Goal: Complete application form: Complete application form

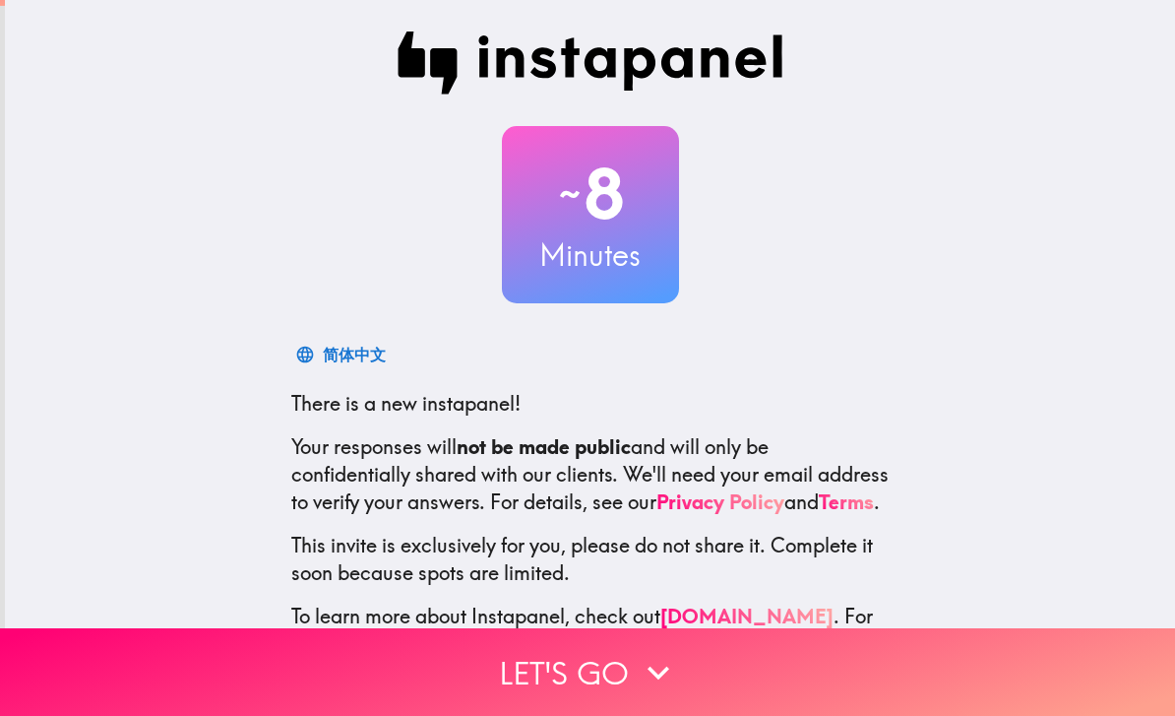
click at [661, 671] on icon "button" at bounding box center [659, 672] width 22 height 14
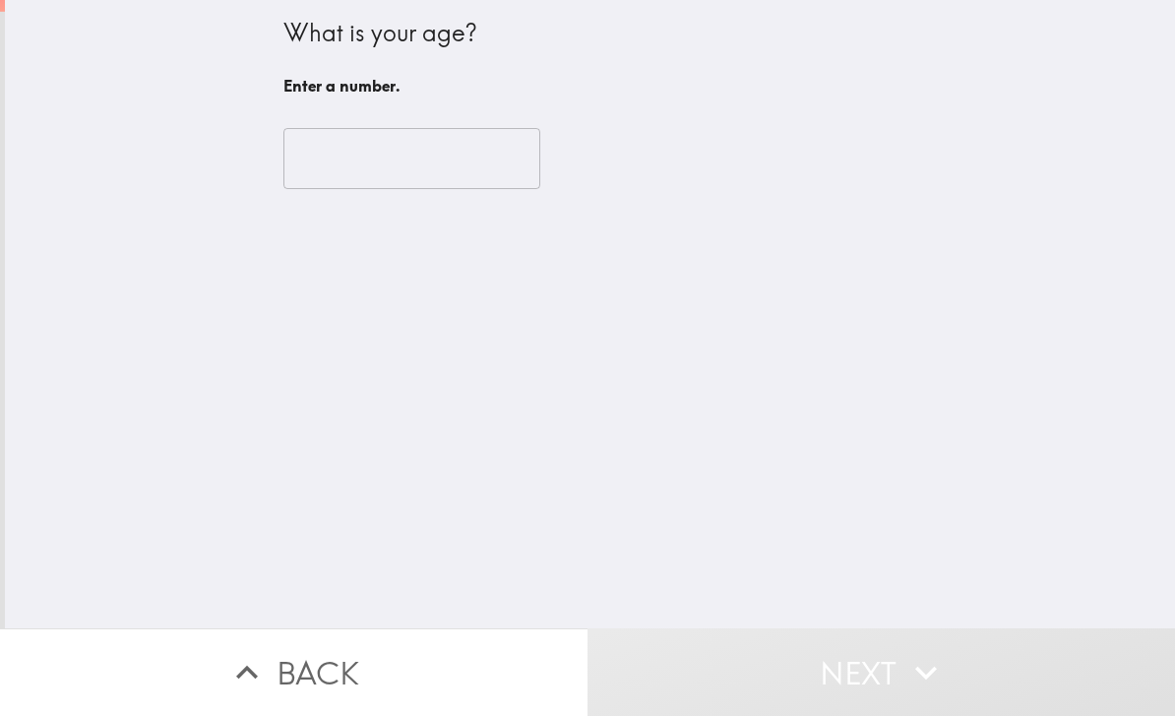
click at [323, 156] on input "number" at bounding box center [411, 158] width 257 height 61
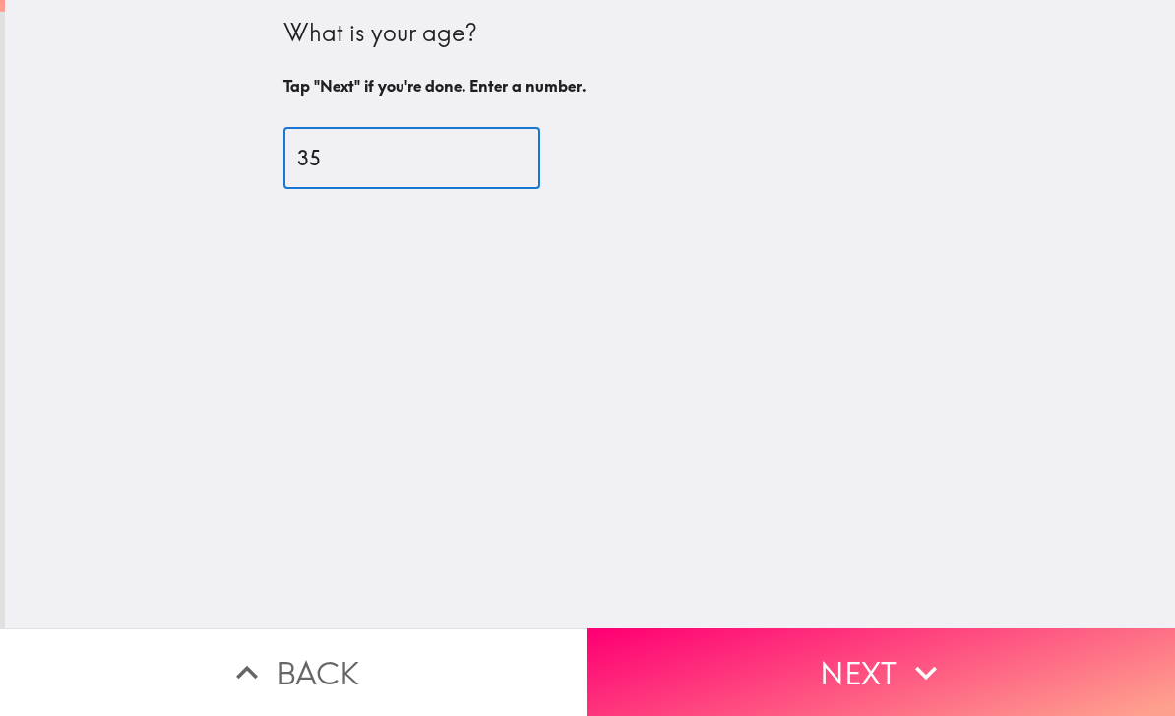
type input "35"
click at [885, 661] on button "Next" at bounding box center [882, 672] width 588 height 88
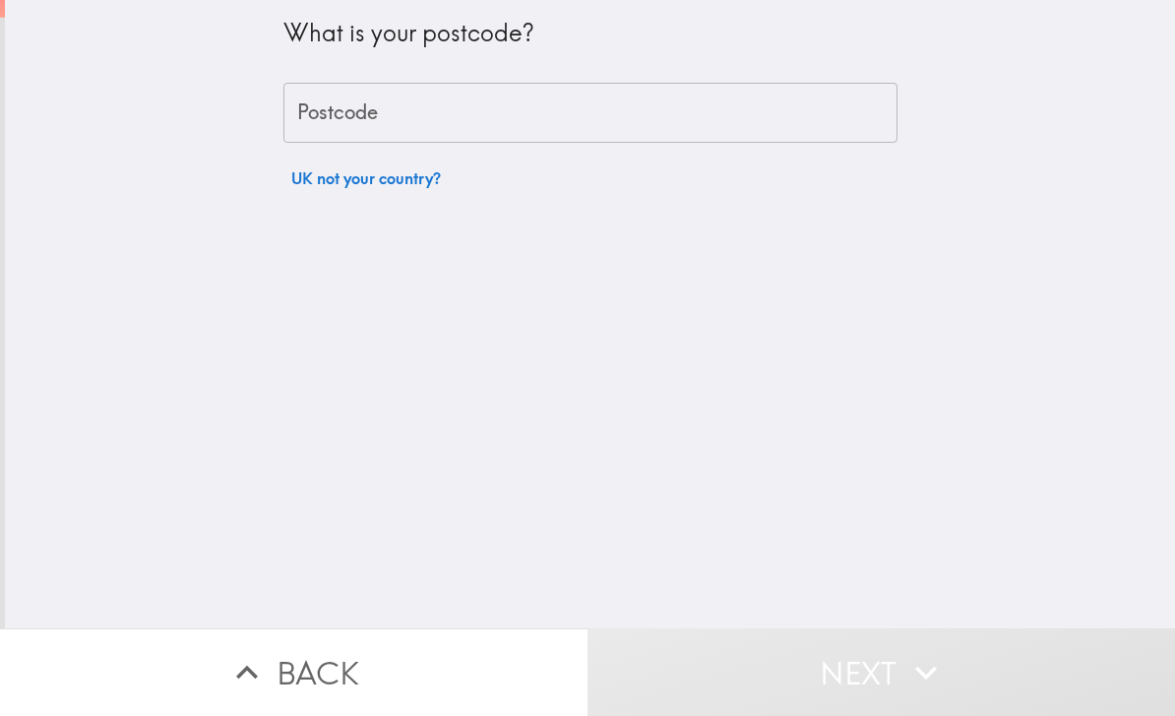
click at [335, 109] on div "Postcode Postcode" at bounding box center [590, 113] width 614 height 61
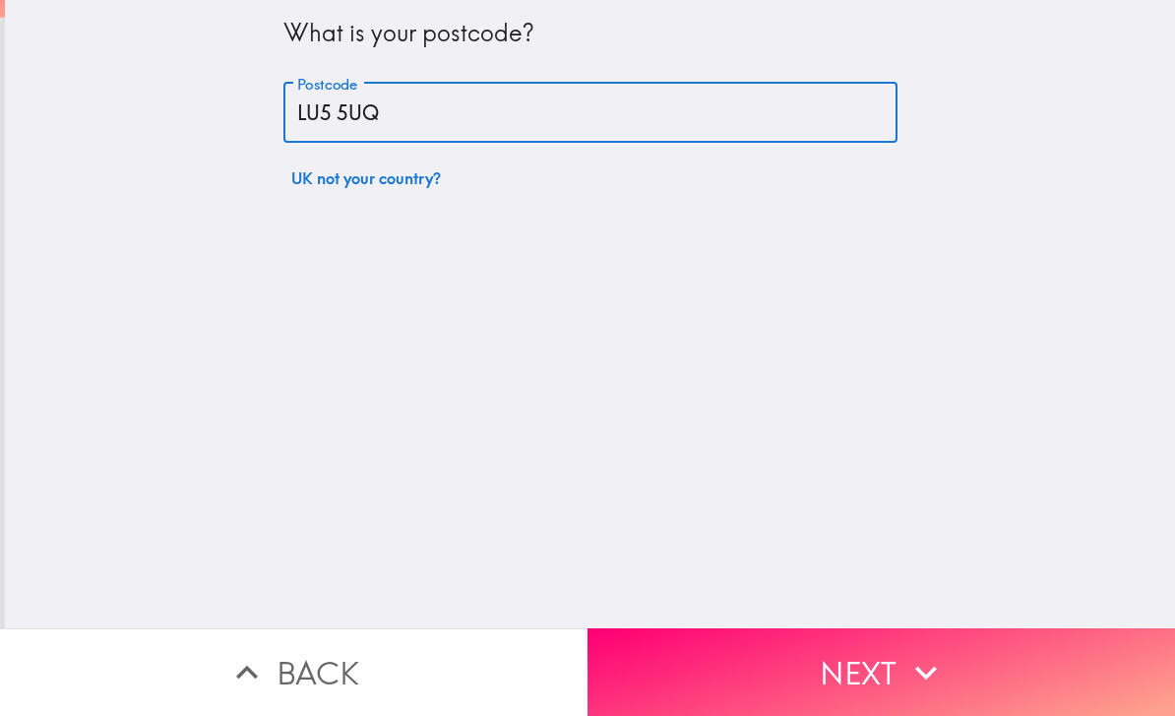
type input "LU5 5UQ"
click at [851, 660] on button "Next" at bounding box center [882, 672] width 588 height 88
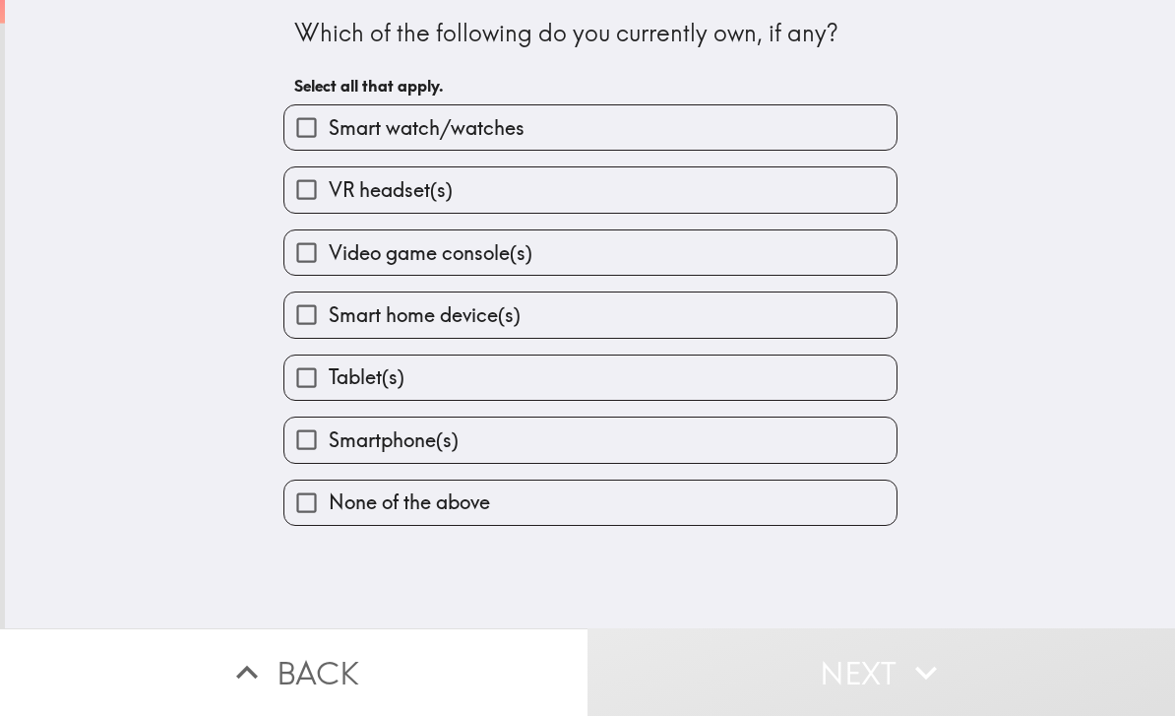
click at [578, 380] on label "Tablet(s)" at bounding box center [590, 377] width 612 height 44
click at [329, 380] on input "Tablet(s)" at bounding box center [306, 377] width 44 height 44
checkbox input "true"
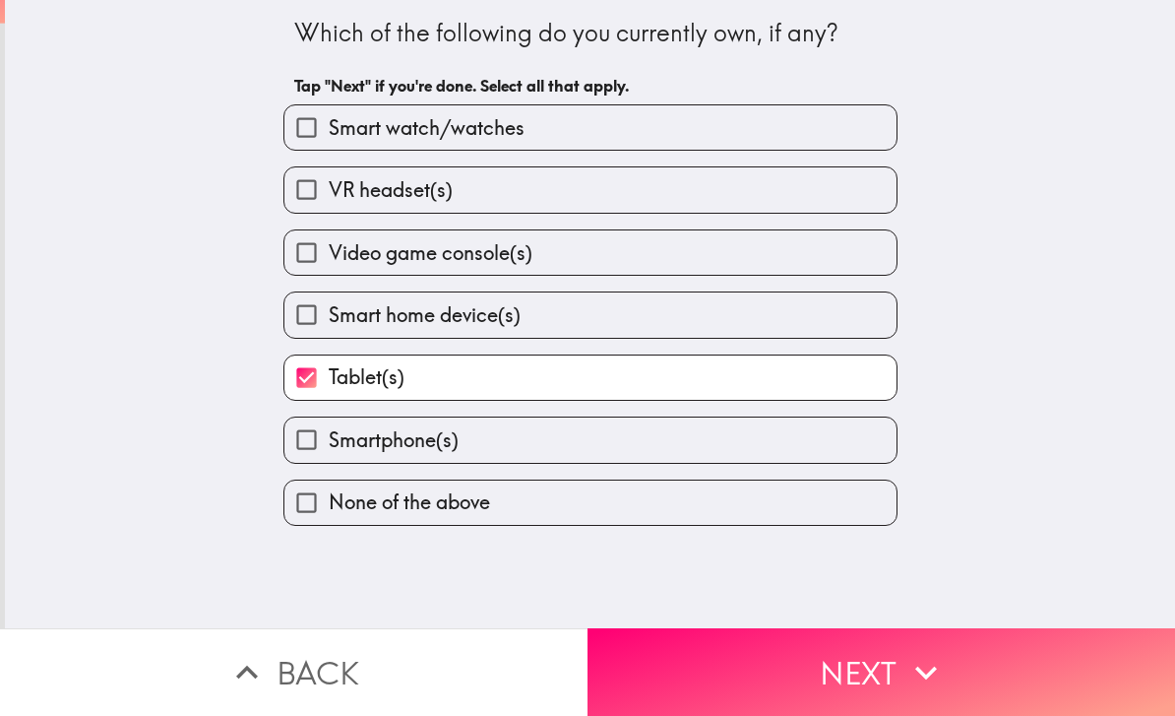
click at [895, 656] on button "Next" at bounding box center [882, 672] width 588 height 88
